Goal: Task Accomplishment & Management: Complete application form

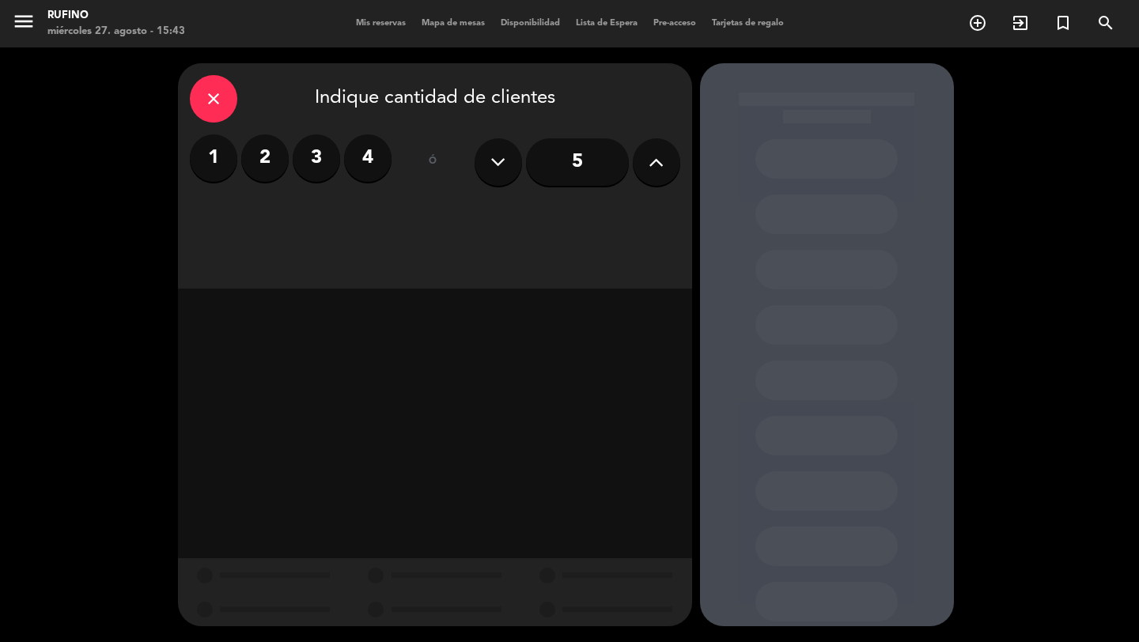
click at [218, 98] on icon "close" at bounding box center [213, 98] width 19 height 19
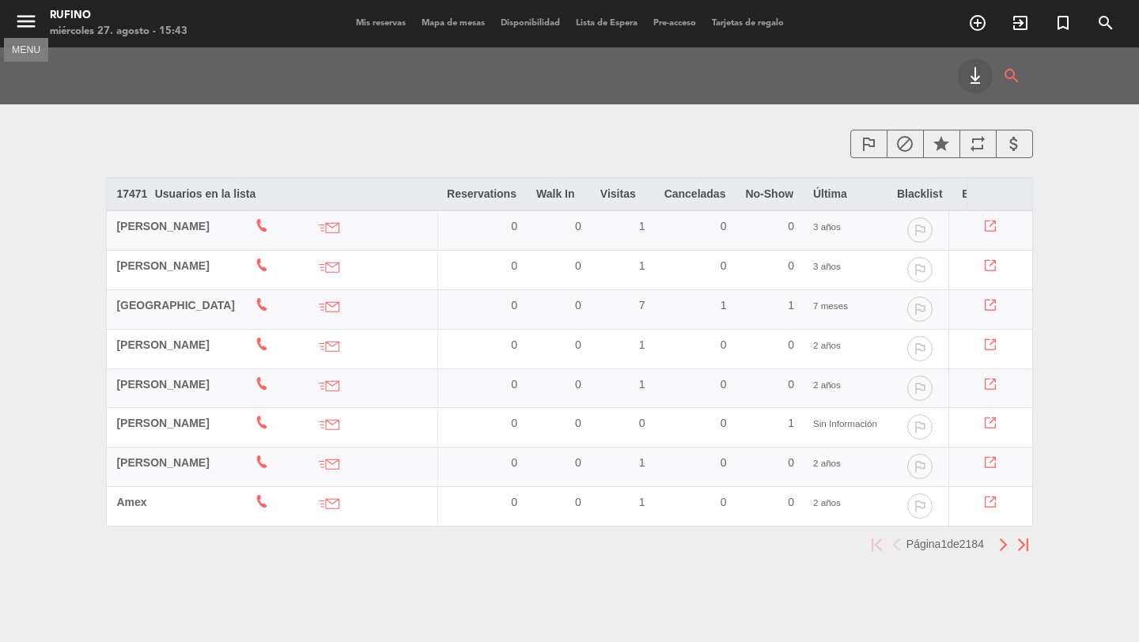
click at [25, 25] on icon "menu" at bounding box center [26, 21] width 24 height 24
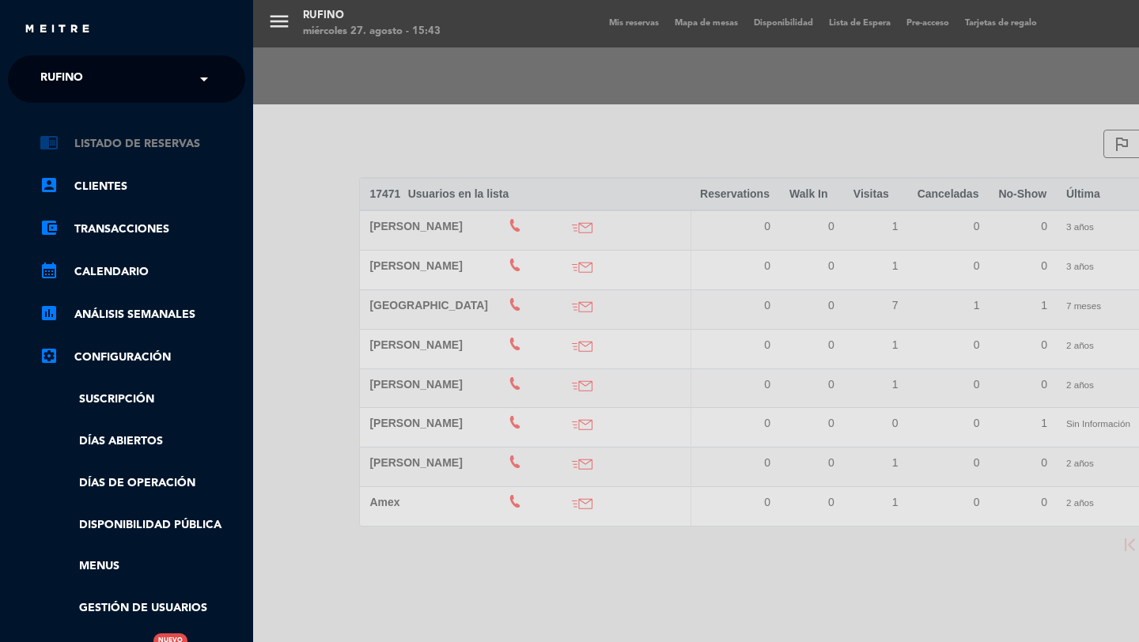
click at [95, 147] on link "chrome_reader_mode Listado de Reservas" at bounding box center [143, 143] width 206 height 19
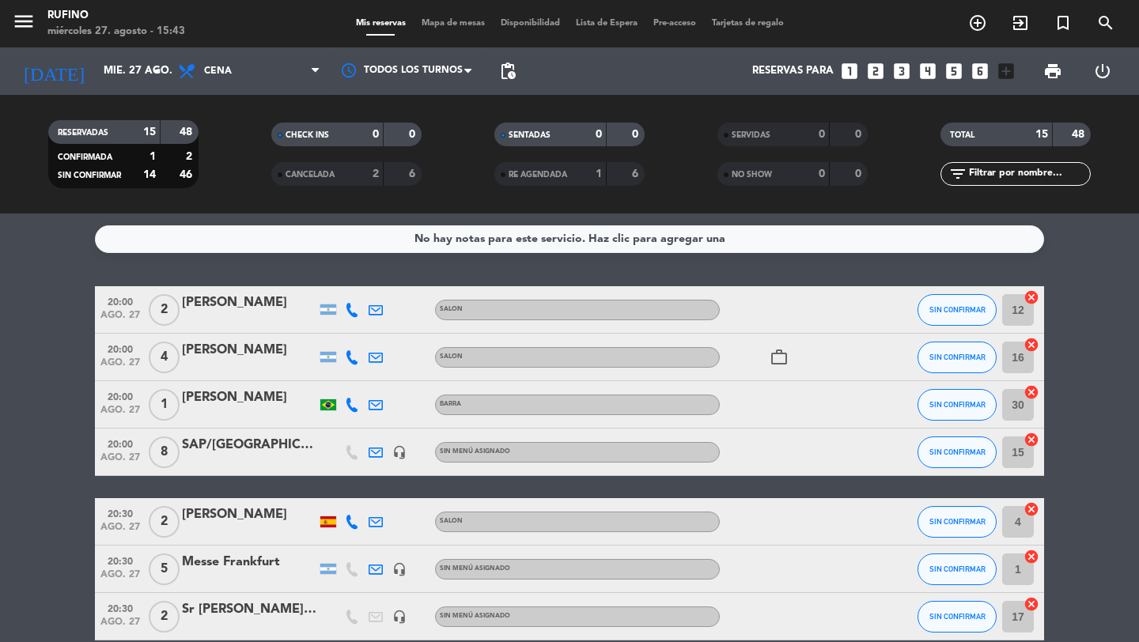
click at [987, 70] on icon "looks_6" at bounding box center [980, 71] width 21 height 21
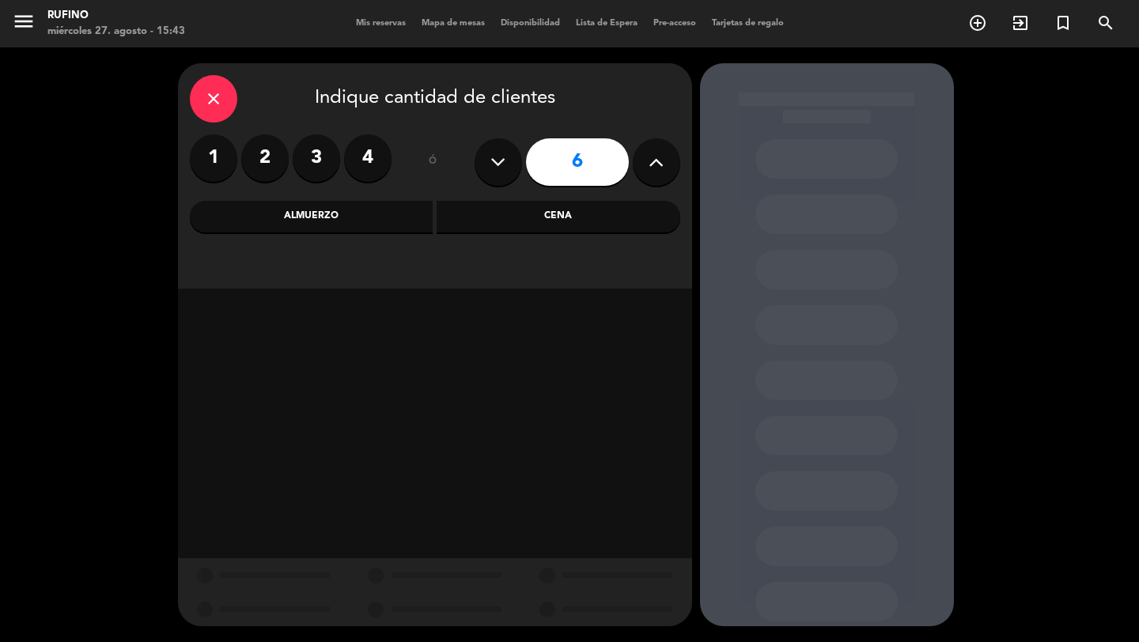
click at [655, 174] on button at bounding box center [656, 161] width 47 height 47
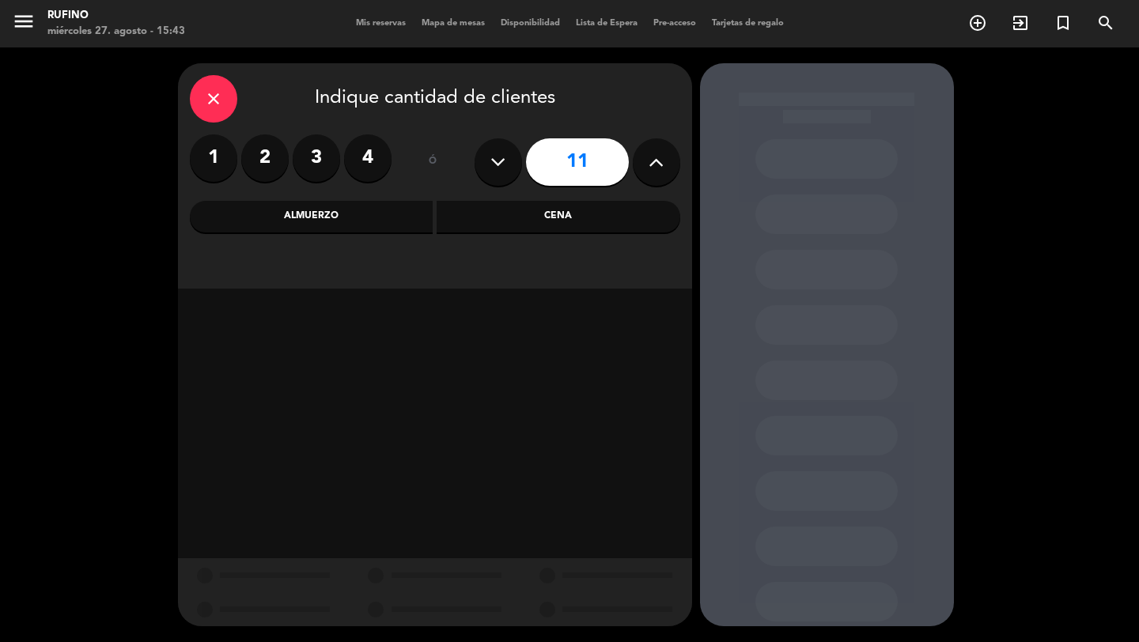
click at [491, 172] on icon at bounding box center [498, 162] width 15 height 24
type input "10"
click at [499, 211] on div "Cena" at bounding box center [559, 217] width 244 height 32
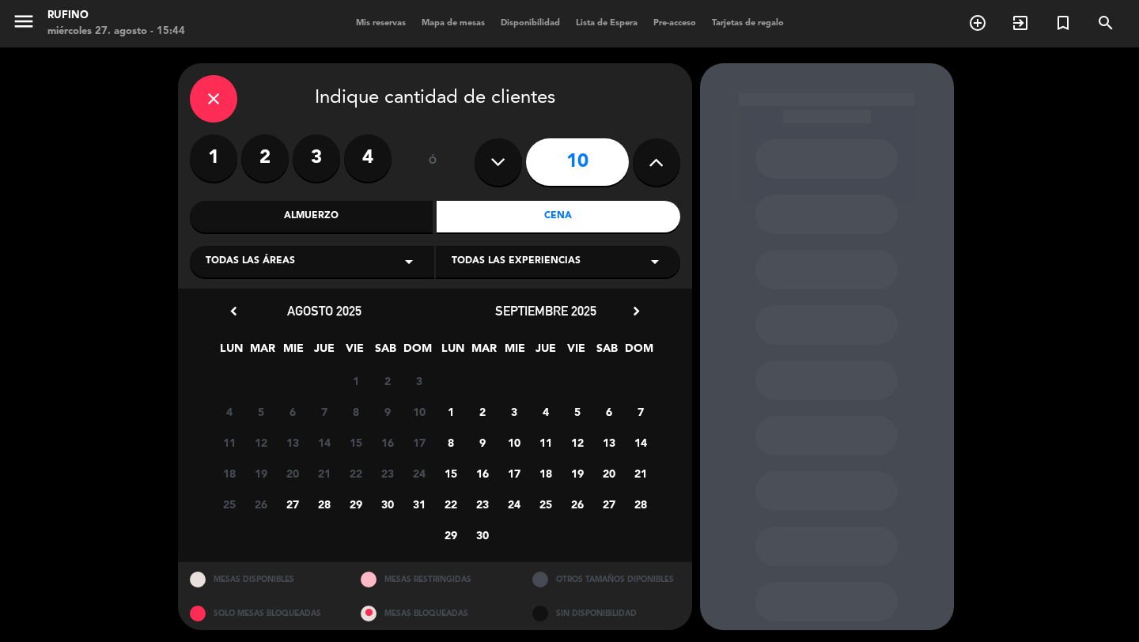
click at [356, 506] on span "29" at bounding box center [356, 504] width 26 height 26
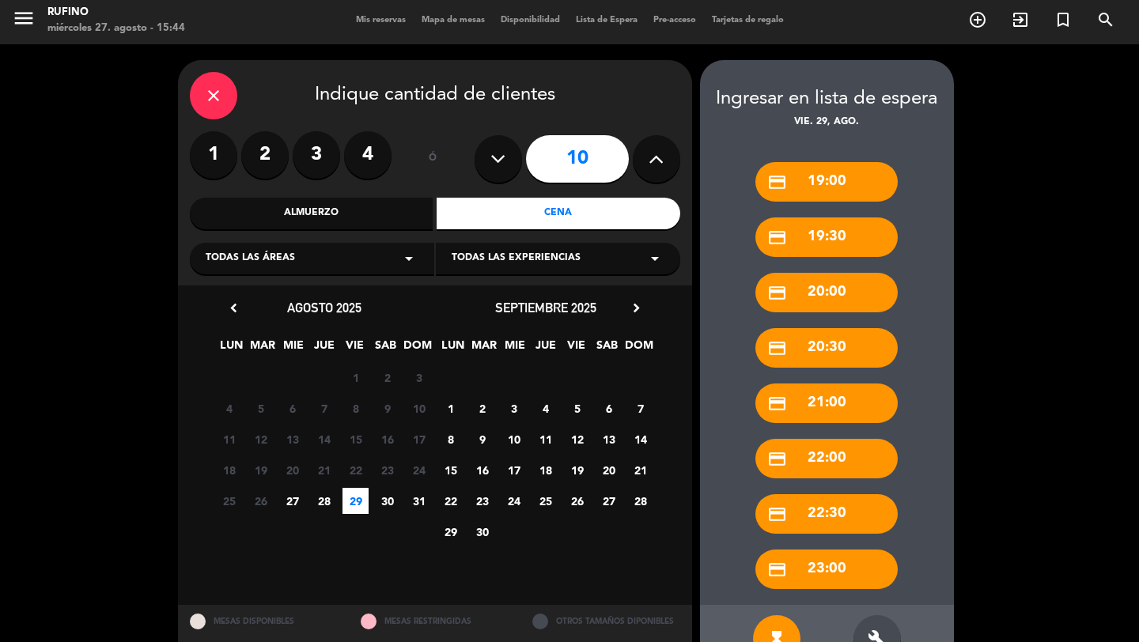
click at [222, 103] on div "close" at bounding box center [213, 95] width 47 height 47
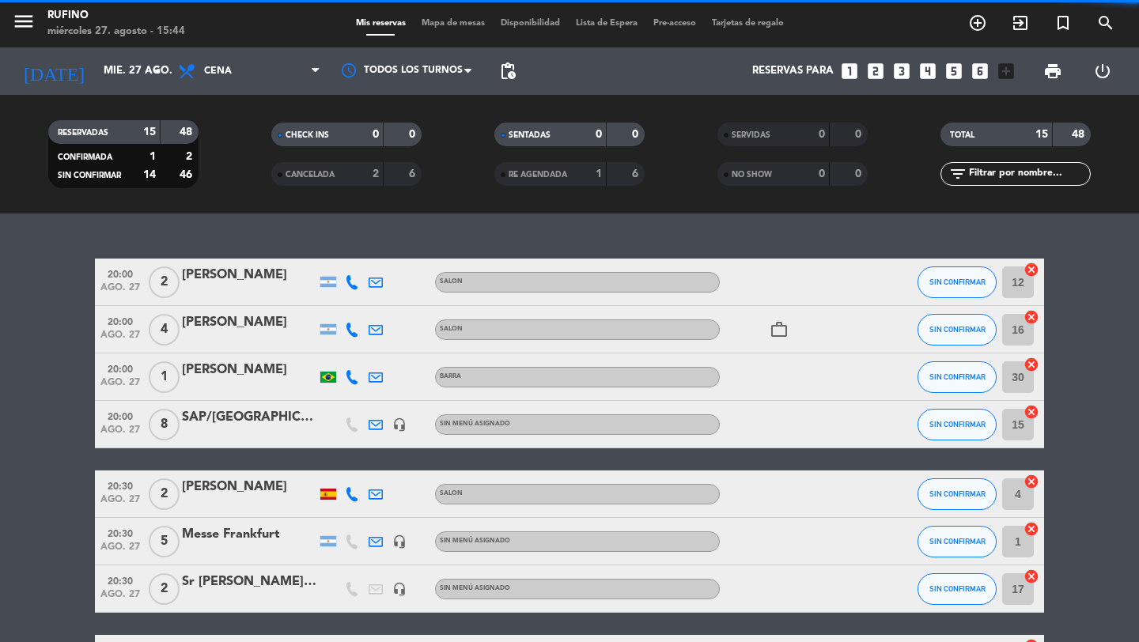
click at [986, 72] on icon "looks_6" at bounding box center [980, 71] width 21 height 21
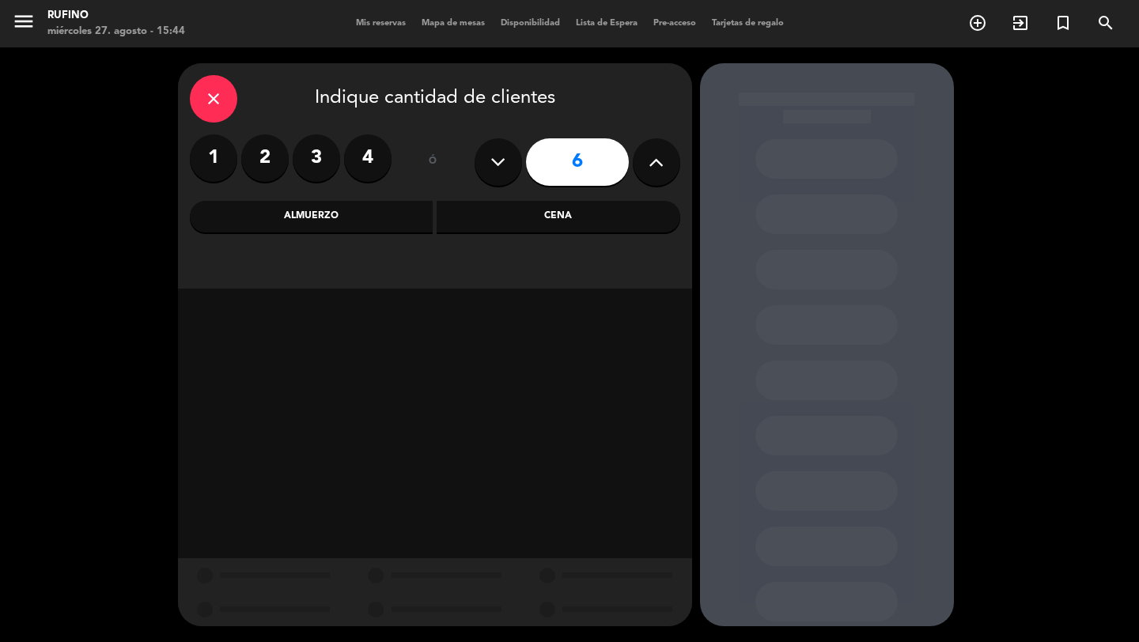
click at [654, 168] on icon at bounding box center [656, 162] width 15 height 24
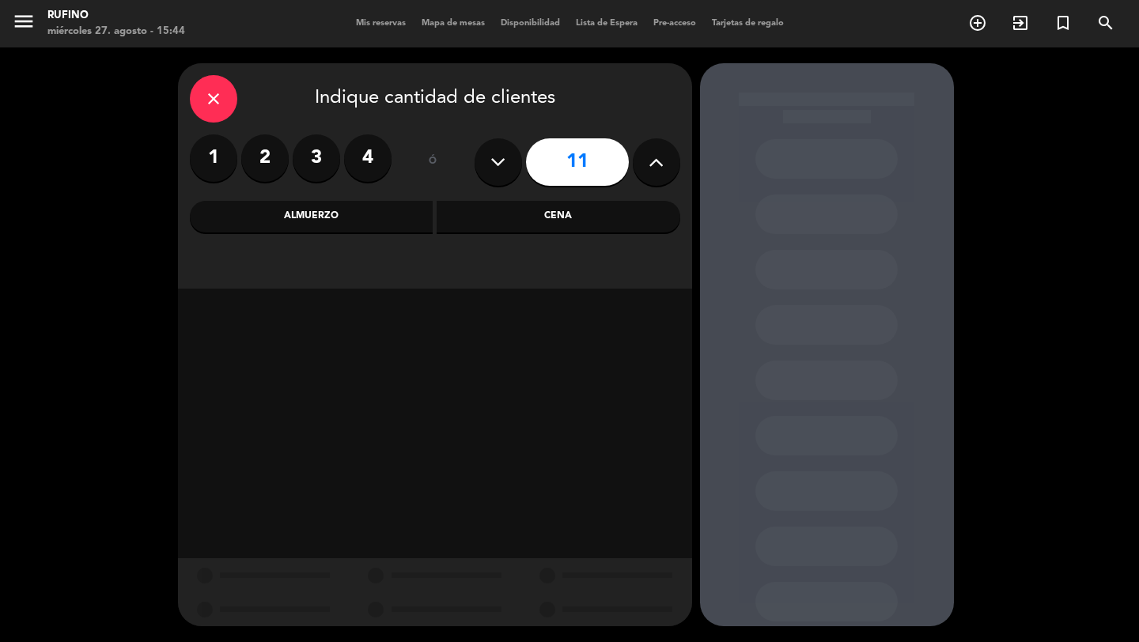
click at [487, 153] on button at bounding box center [498, 161] width 47 height 47
type input "10"
click at [527, 215] on div "Cena" at bounding box center [559, 217] width 244 height 32
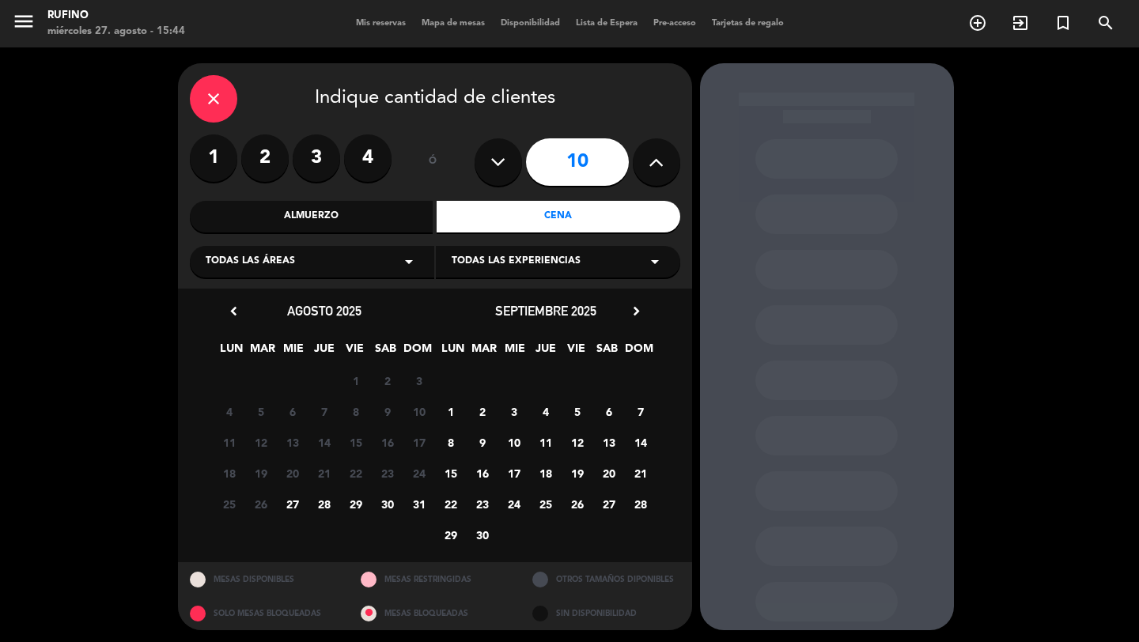
click at [382, 507] on span "30" at bounding box center [387, 504] width 26 height 26
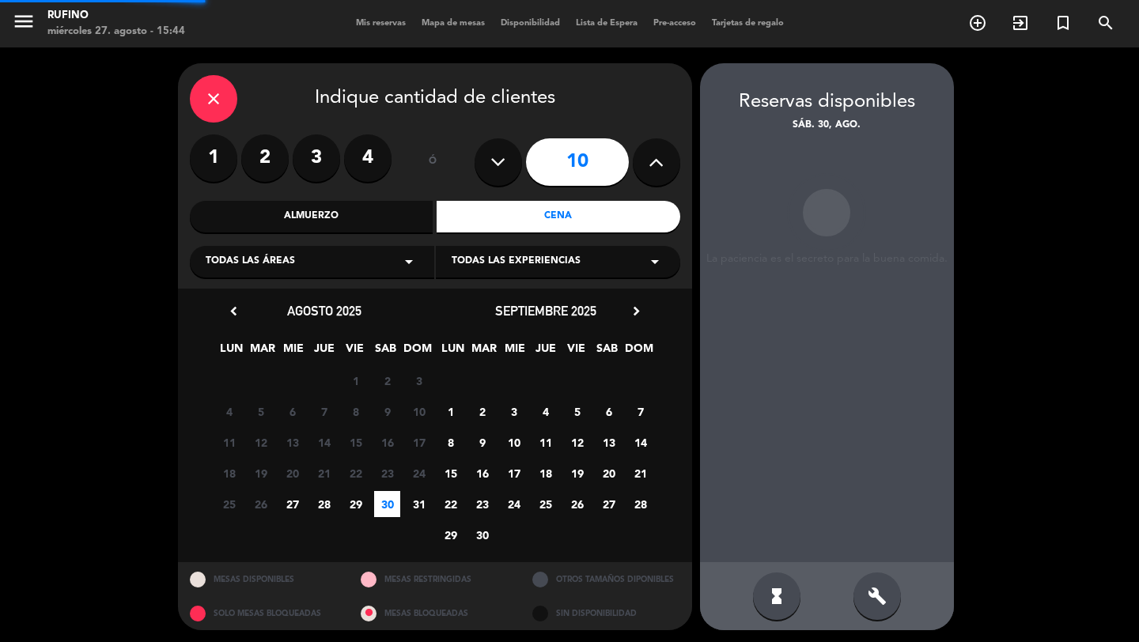
scroll to position [3, 0]
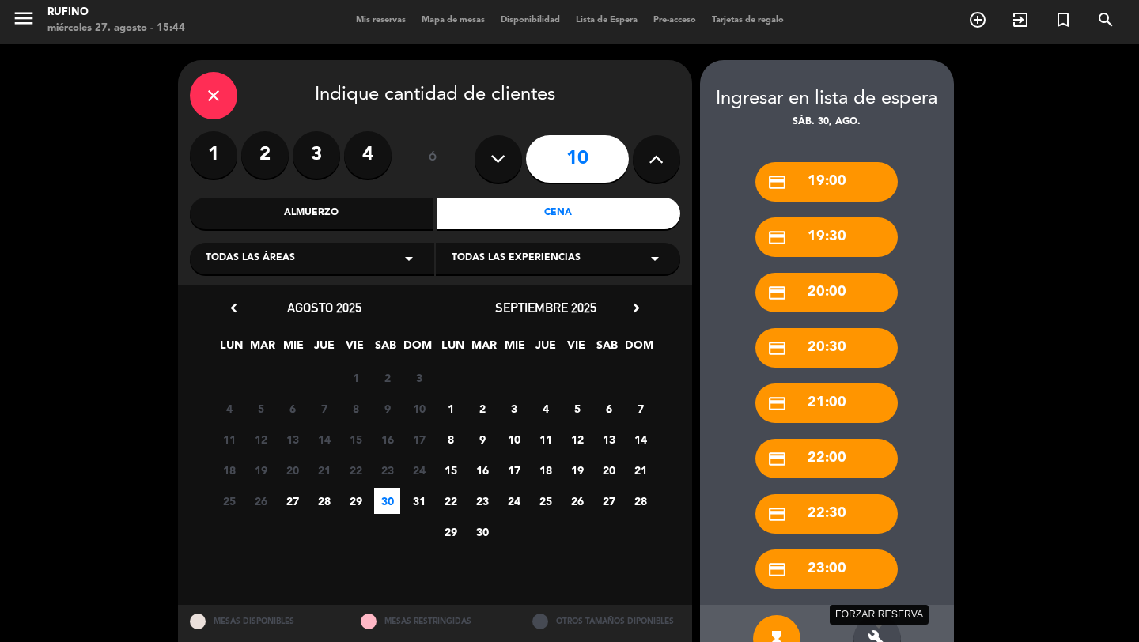
click at [883, 640] on icon "build" at bounding box center [877, 639] width 19 height 19
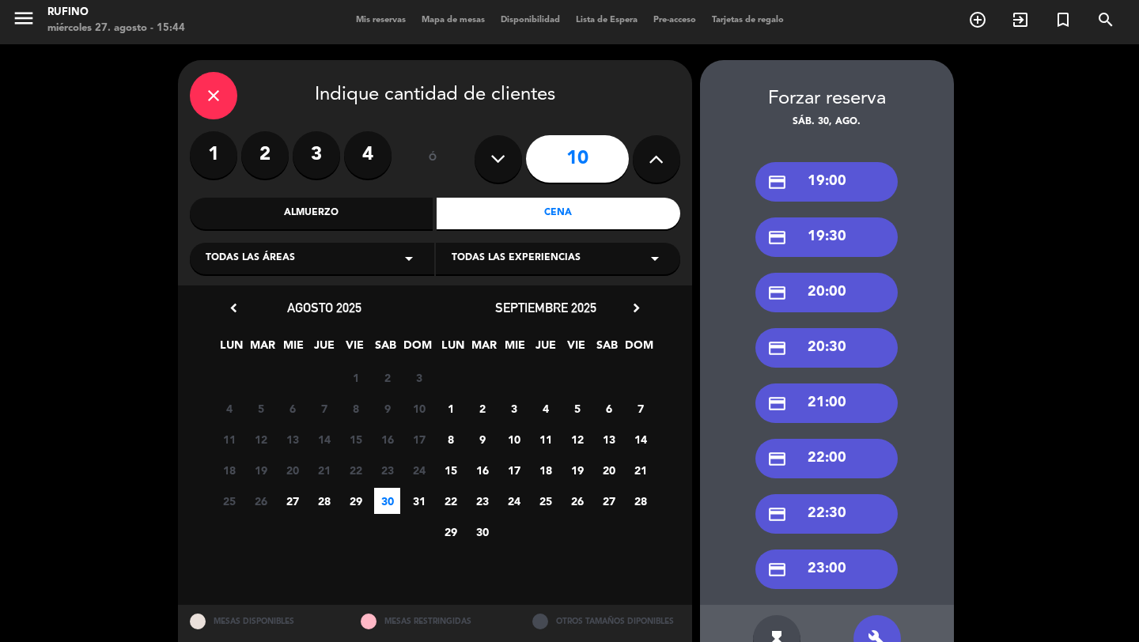
click at [834, 183] on div "credit_card 19:00" at bounding box center [827, 182] width 142 height 40
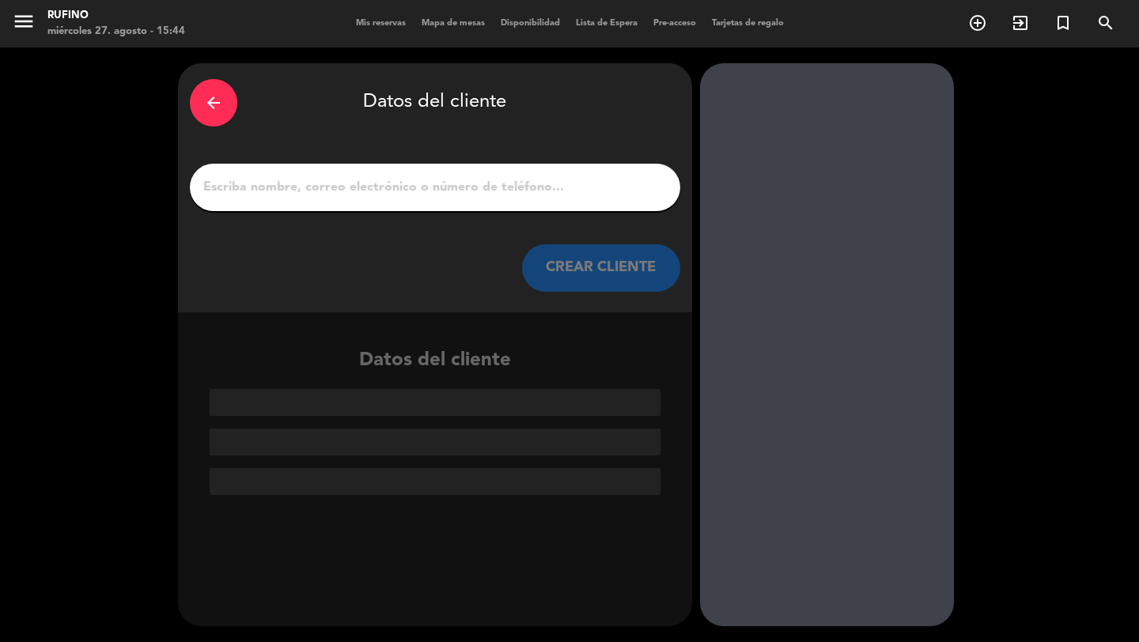
click at [576, 184] on input "1" at bounding box center [435, 187] width 467 height 22
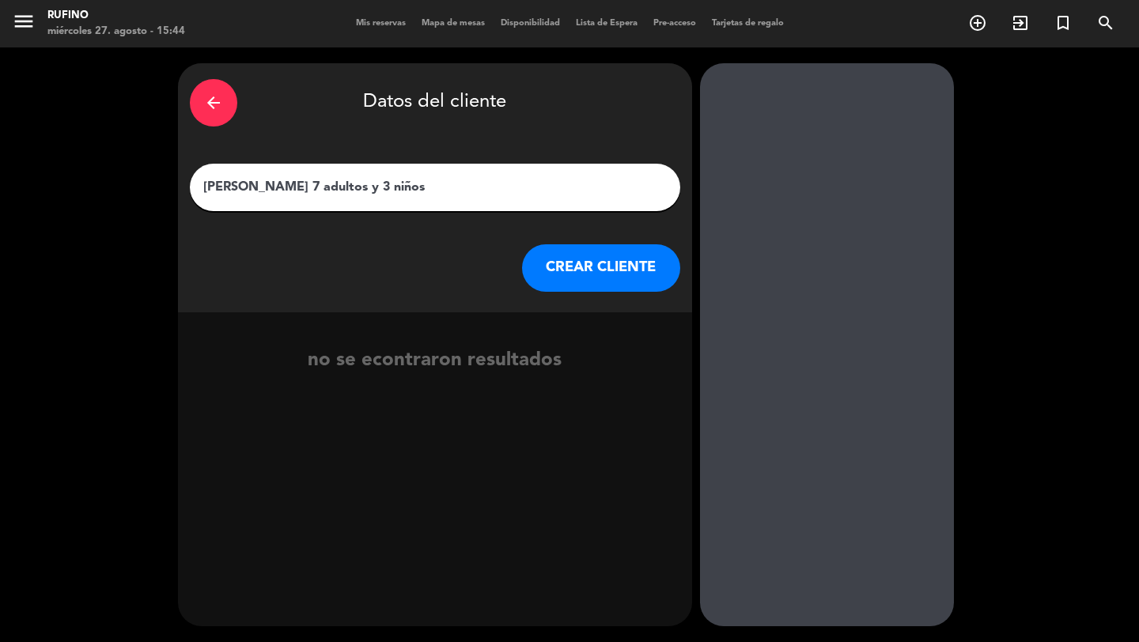
click at [254, 182] on input "[PERSON_NAME] 7 adultos y 3 niños" at bounding box center [435, 187] width 467 height 22
click at [257, 188] on input "[PERSON_NAME] 7 adultos y 3 niños" at bounding box center [435, 187] width 467 height 22
click at [282, 188] on input "[PERSON_NAME] 7 adultos y 3 niños" at bounding box center [435, 187] width 467 height 22
click at [416, 186] on input "[PERSON_NAME] (7 adultos y 3 niños" at bounding box center [435, 187] width 467 height 22
type input "[PERSON_NAME] (7 adultos y 3 niños - abonaron seña de $10.000)"
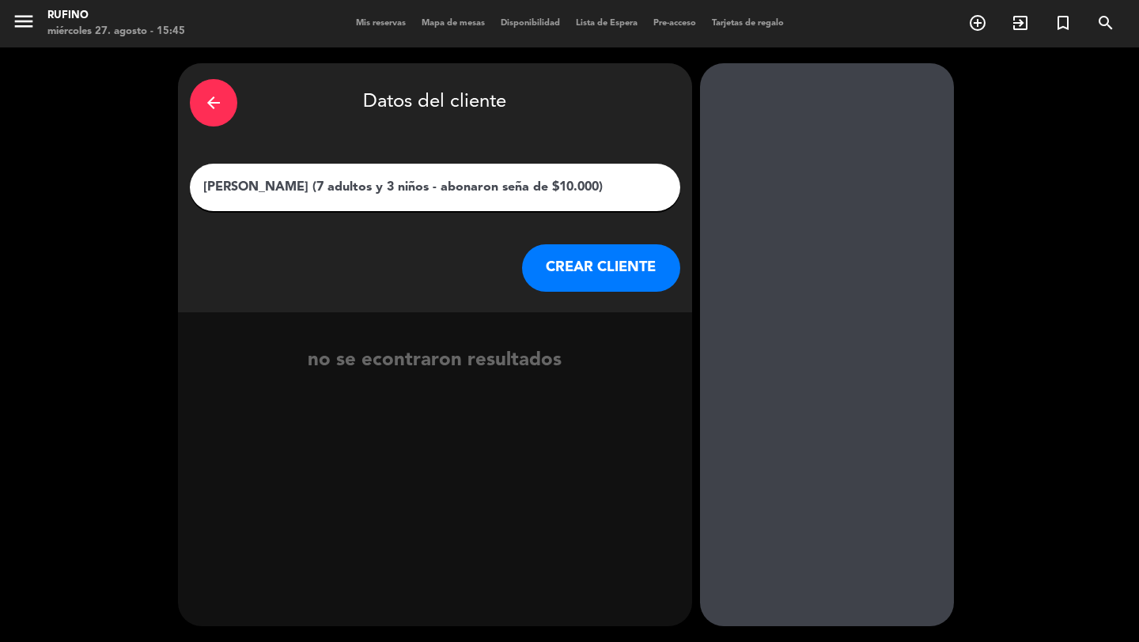
click at [547, 254] on button "CREAR CLIENTE" at bounding box center [601, 267] width 158 height 47
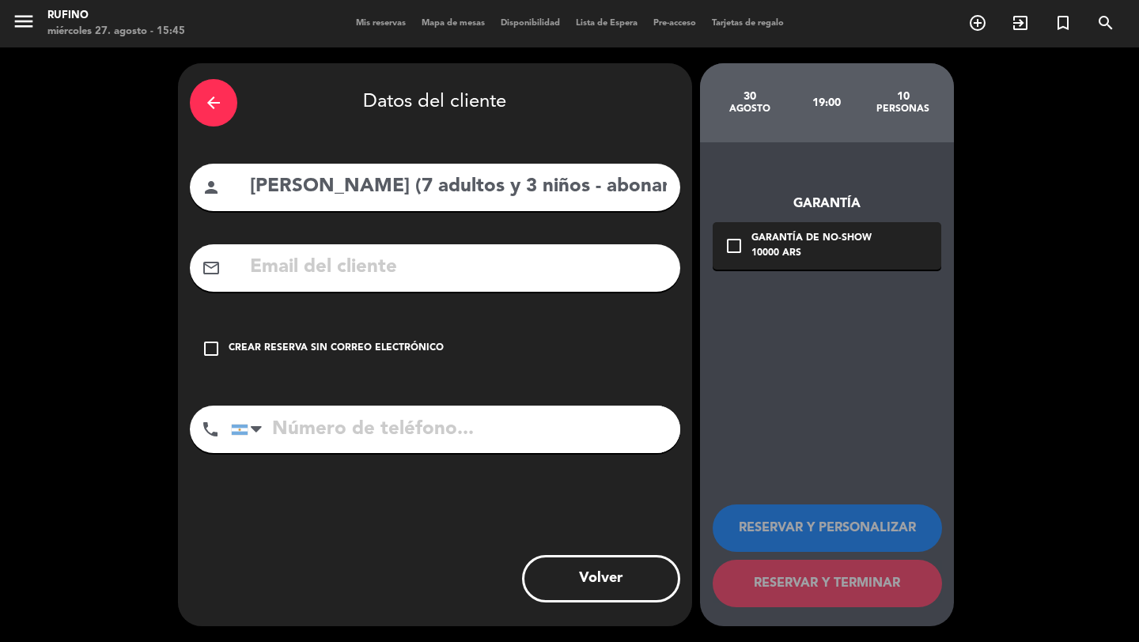
click at [547, 267] on input "text" at bounding box center [458, 268] width 420 height 32
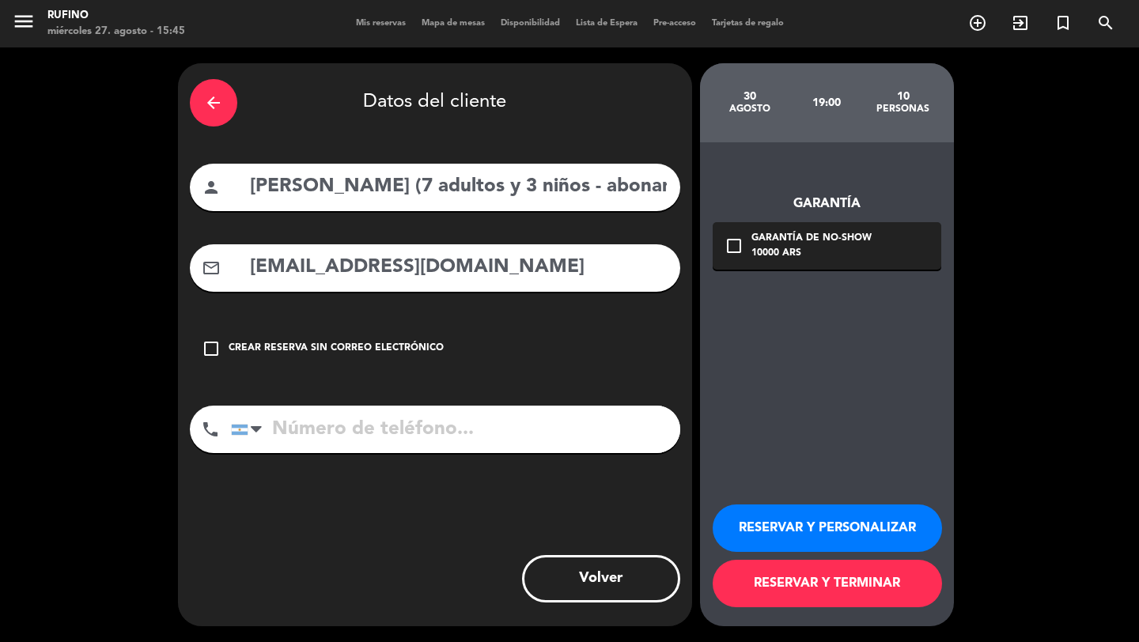
type input "[EMAIL_ADDRESS][DOMAIN_NAME]"
click at [812, 521] on button "RESERVAR Y PERSONALIZAR" at bounding box center [827, 528] width 229 height 47
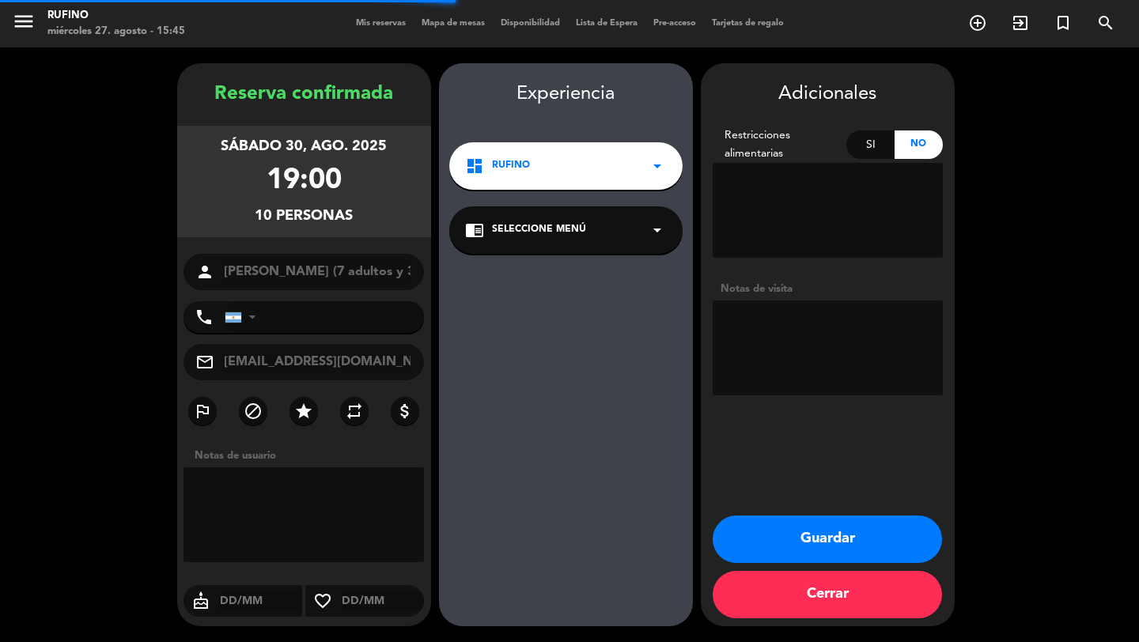
click at [807, 530] on button "Guardar" at bounding box center [827, 539] width 229 height 47
